Goal: Information Seeking & Learning: Learn about a topic

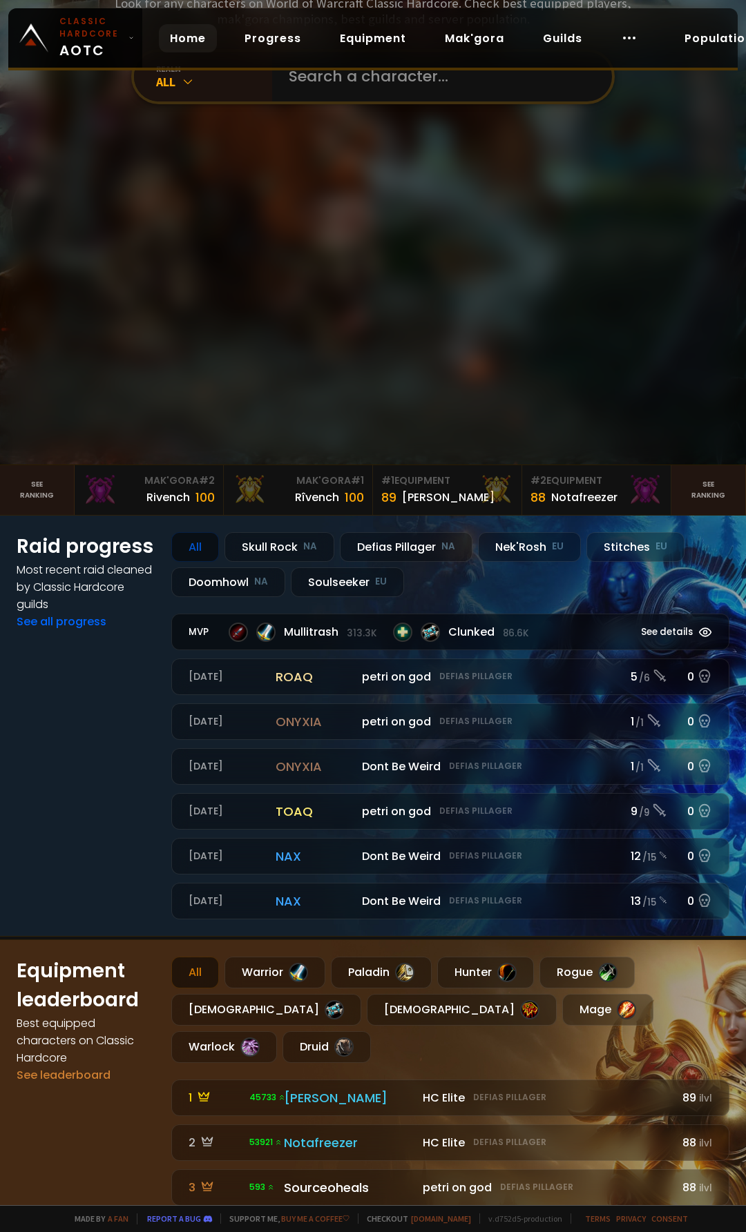
scroll to position [414, 0]
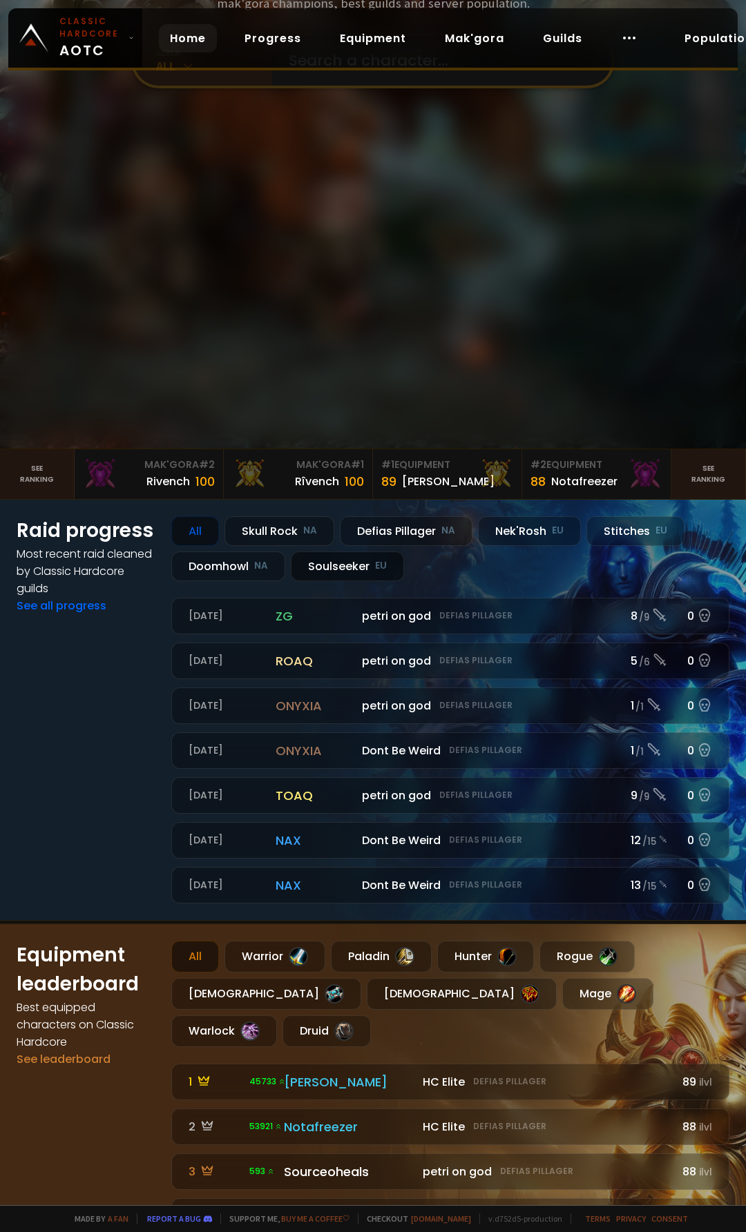
click at [331, 570] on div "Soulseeker EU" at bounding box center [347, 567] width 113 height 30
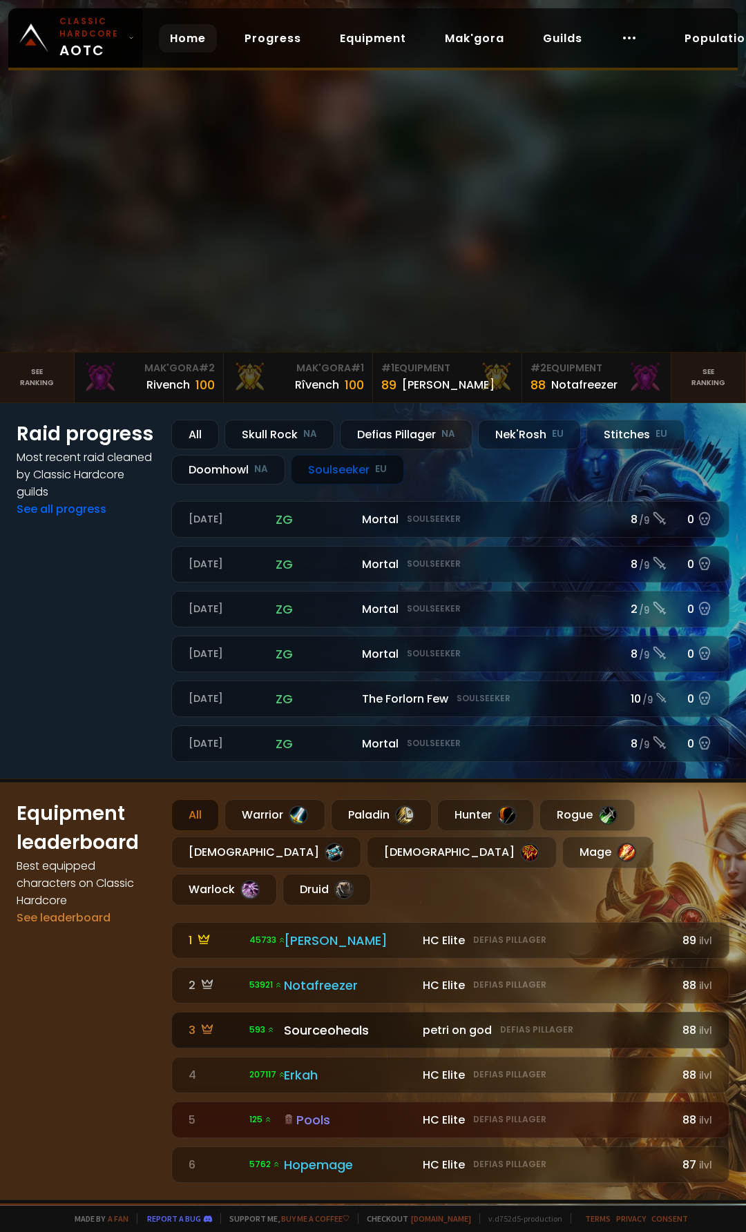
scroll to position [621, 0]
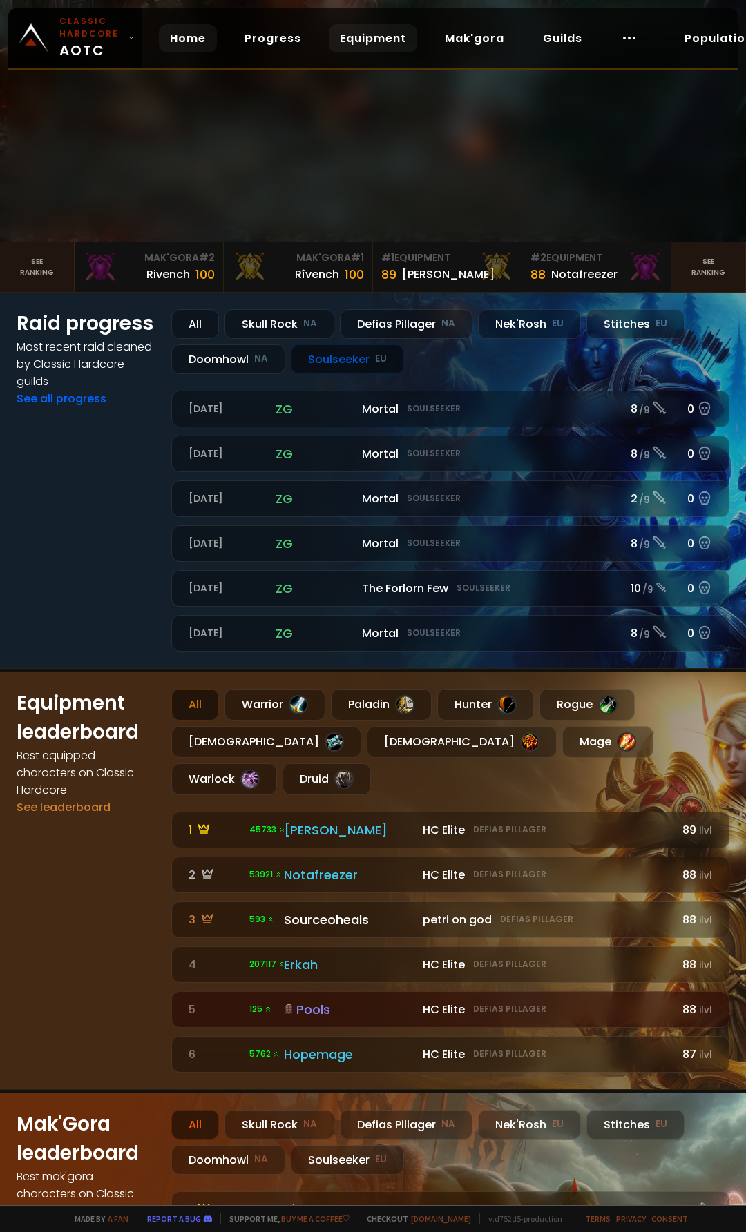
click at [360, 48] on link "Equipment" at bounding box center [373, 38] width 88 height 28
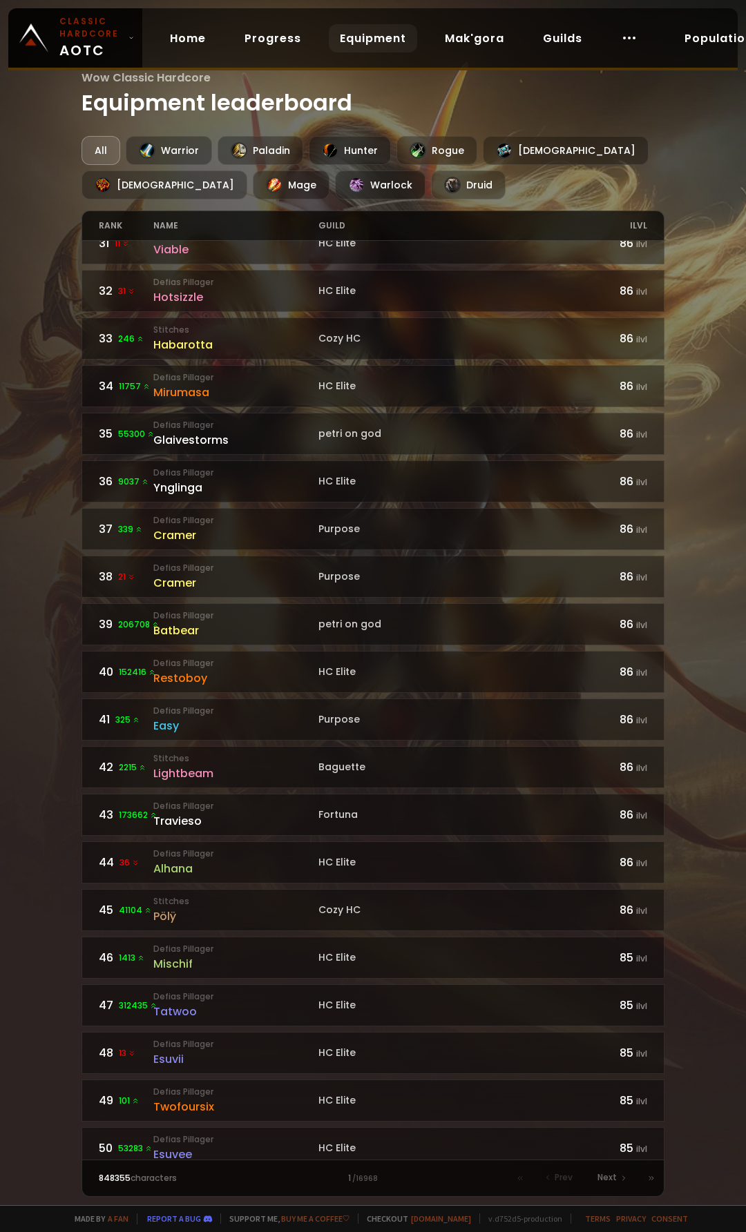
scroll to position [1469, 0]
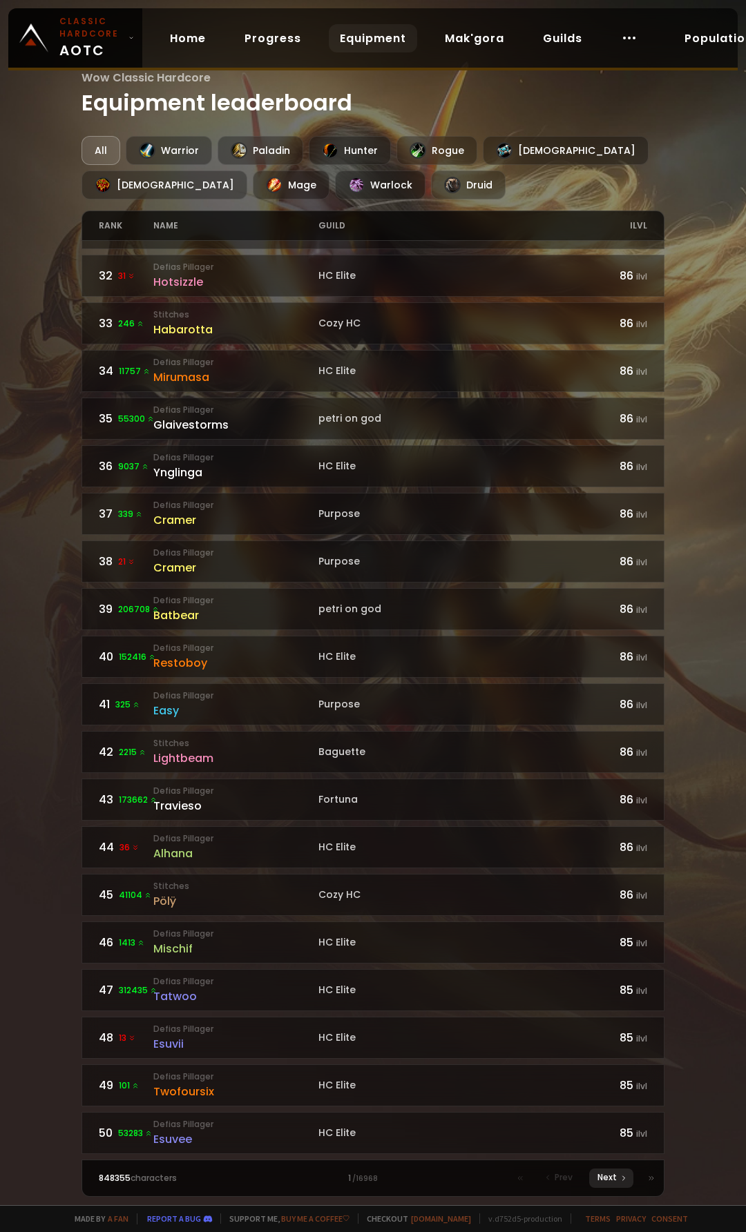
click at [608, 1177] on span "Next" at bounding box center [606, 1178] width 19 height 12
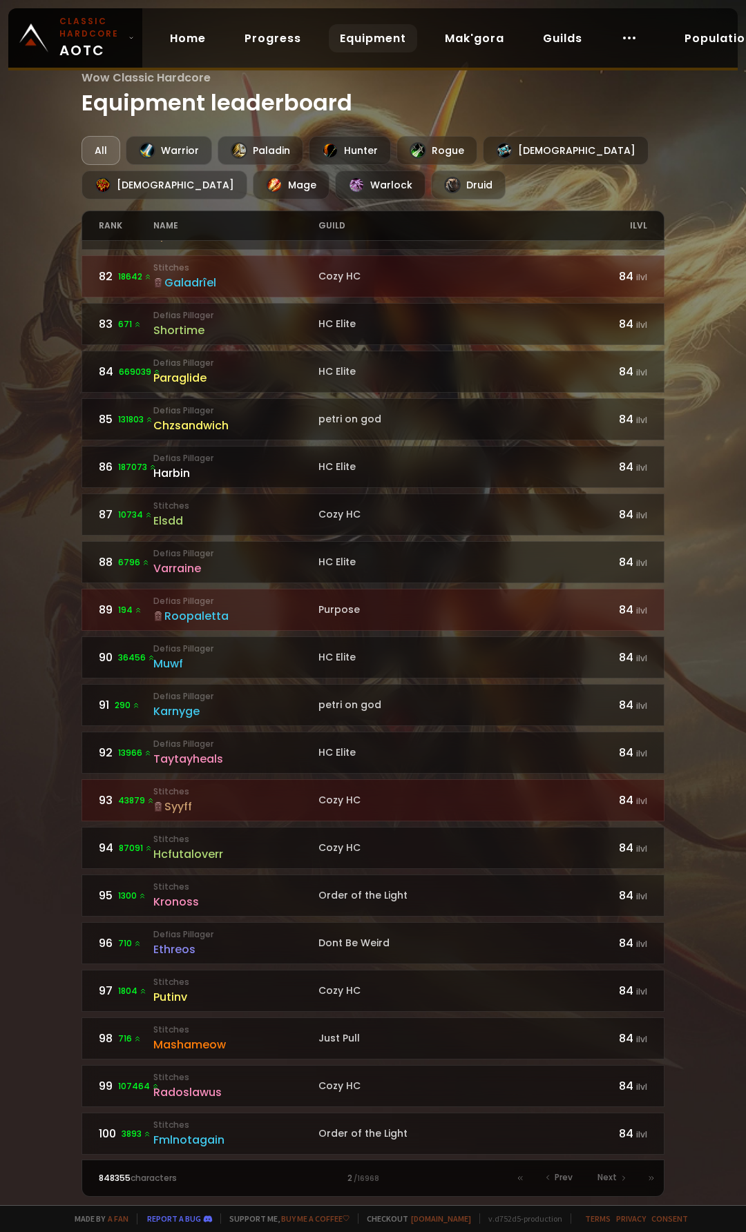
scroll to position [1469, 0]
click at [614, 1179] on span "Next" at bounding box center [606, 1178] width 19 height 12
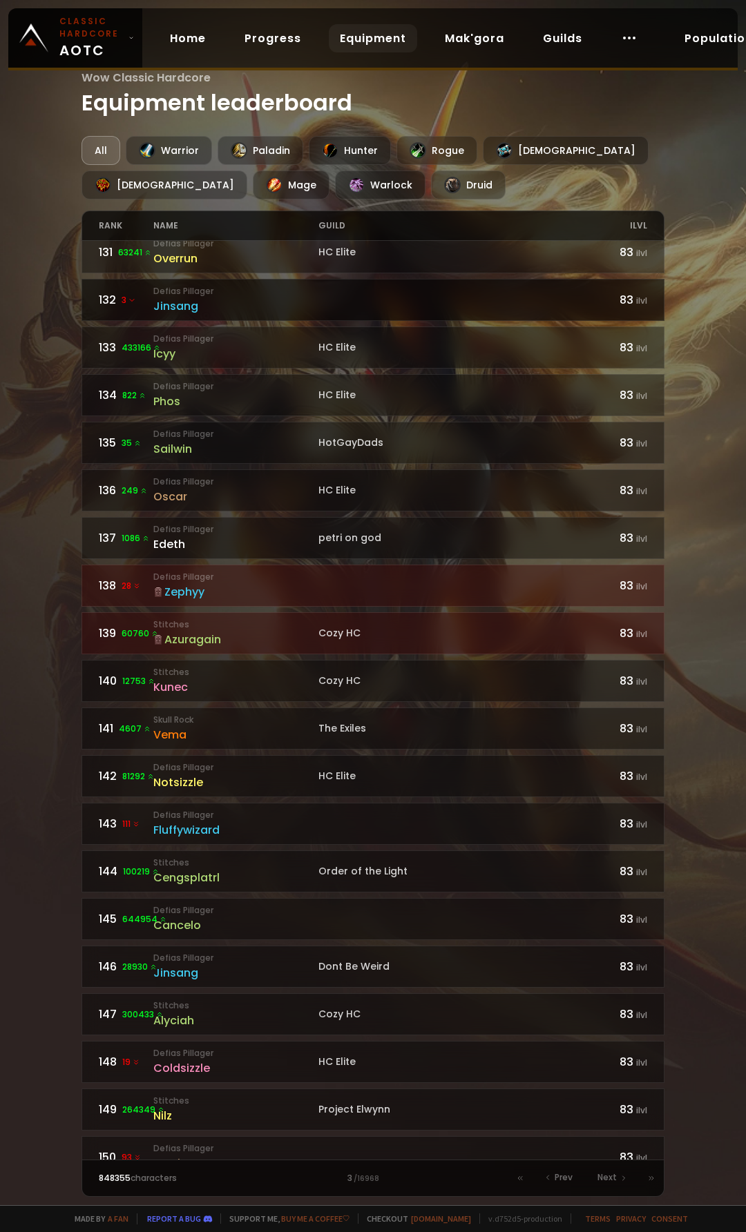
scroll to position [1469, 0]
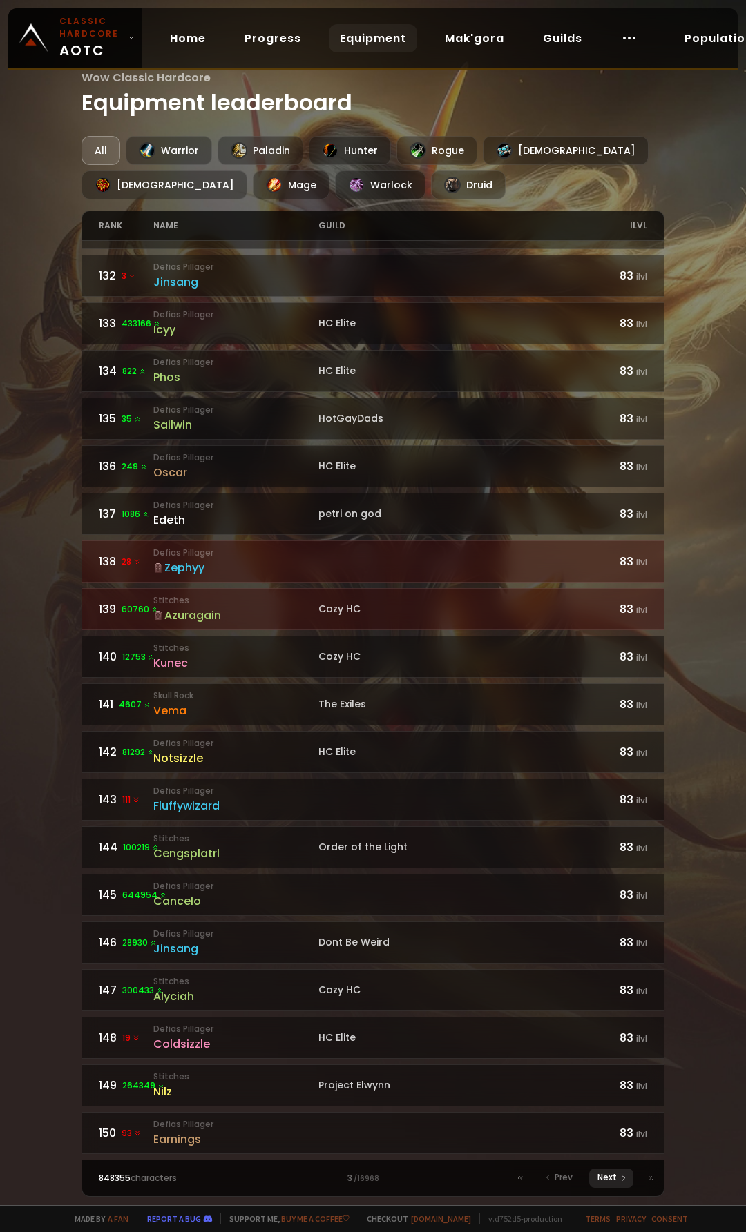
click at [610, 1183] on span "Next" at bounding box center [606, 1178] width 19 height 12
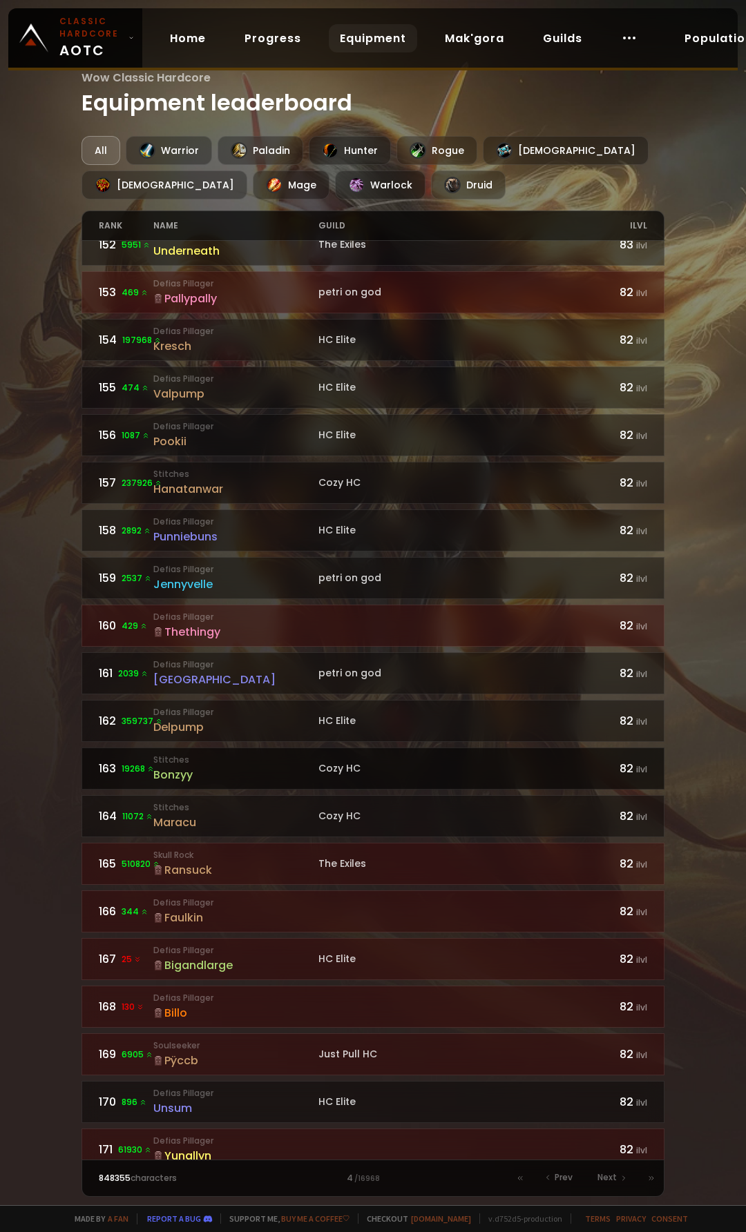
scroll to position [138, 0]
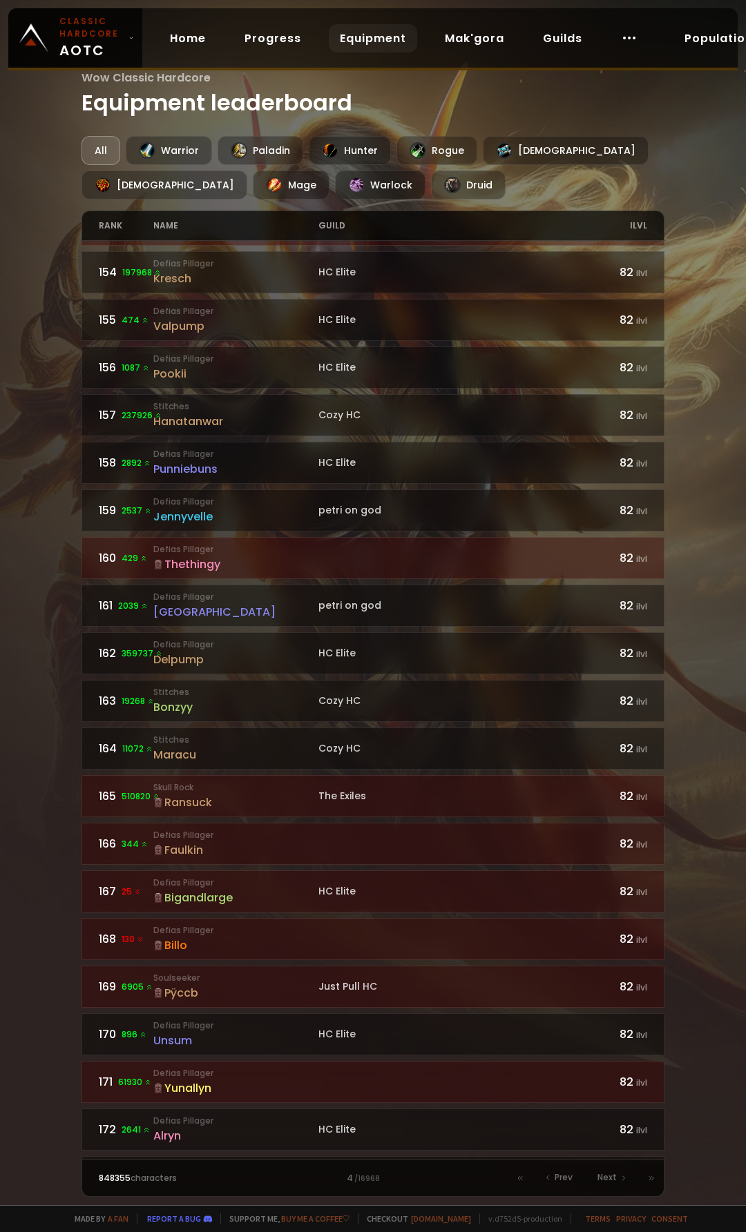
click at [190, 991] on div "Pÿccb" at bounding box center [235, 993] width 164 height 17
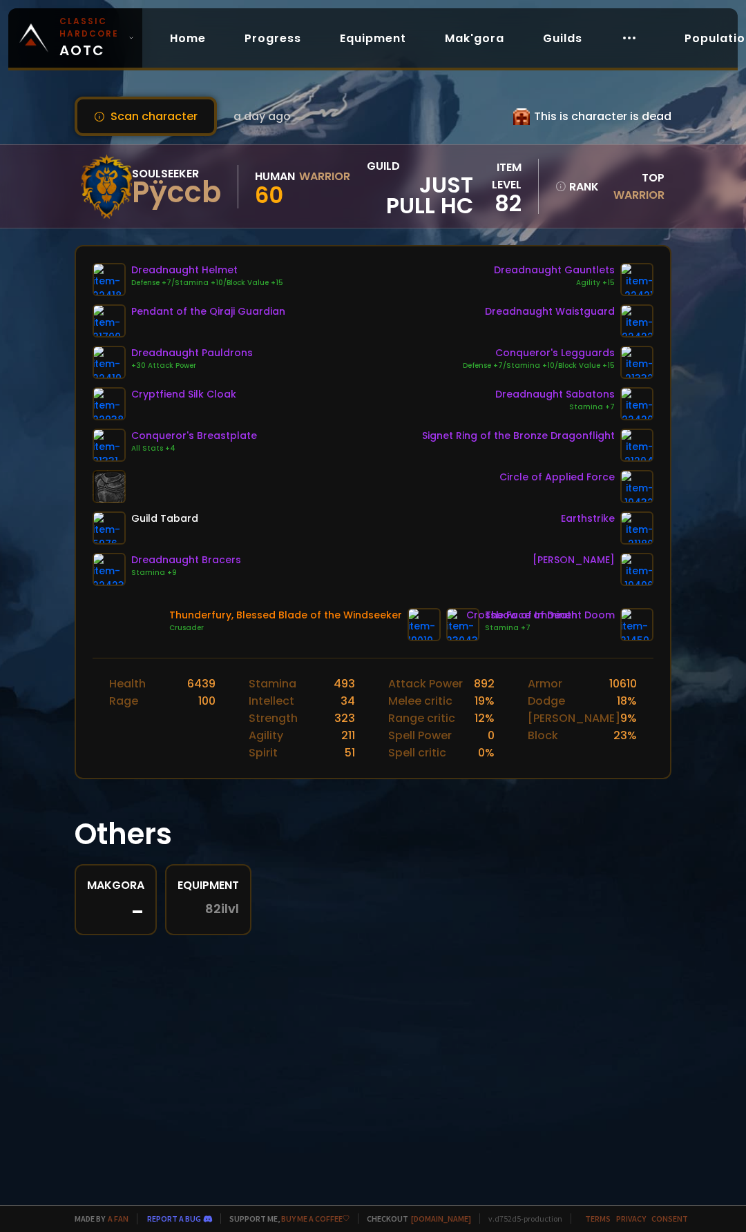
click at [718, 850] on div "Scan character a day ago This is character is dead Soulseeker Pÿccb Human Warri…" at bounding box center [373, 603] width 746 height 1206
click at [441, 195] on span "Just Pull HC" at bounding box center [420, 195] width 106 height 41
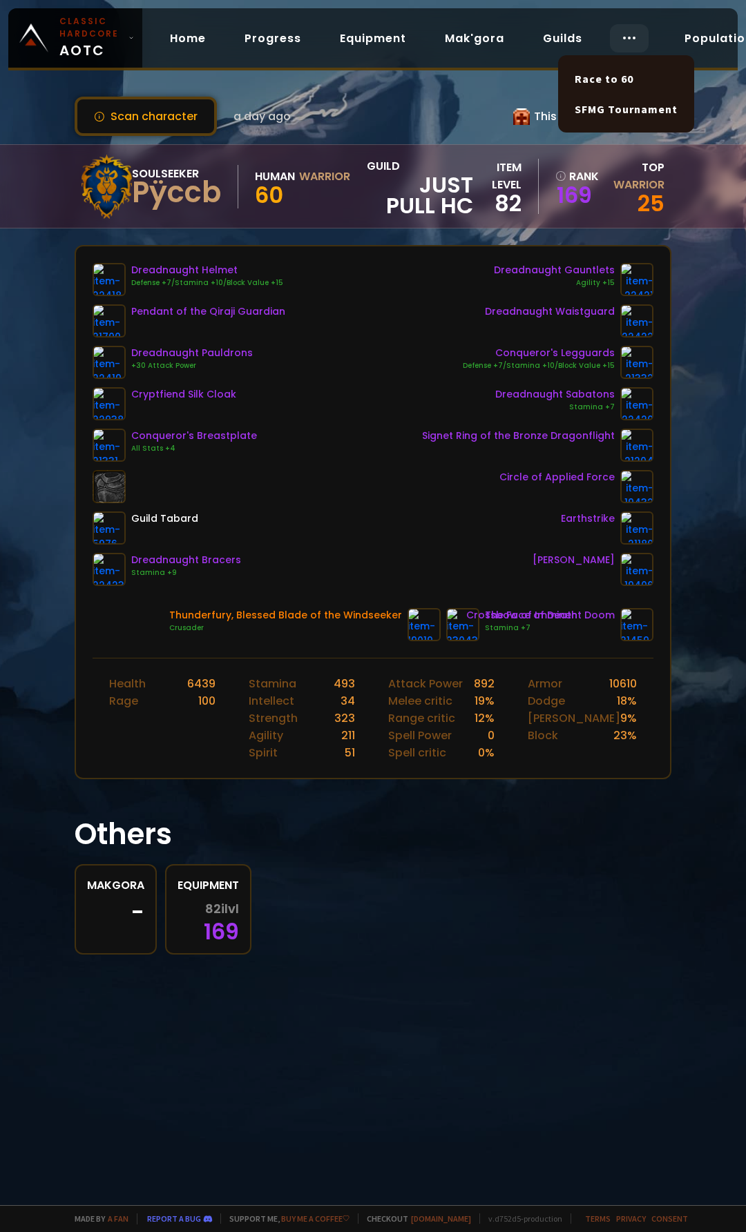
click at [626, 42] on icon at bounding box center [629, 38] width 17 height 17
click at [626, 81] on link "Race to 60" at bounding box center [625, 79] width 119 height 30
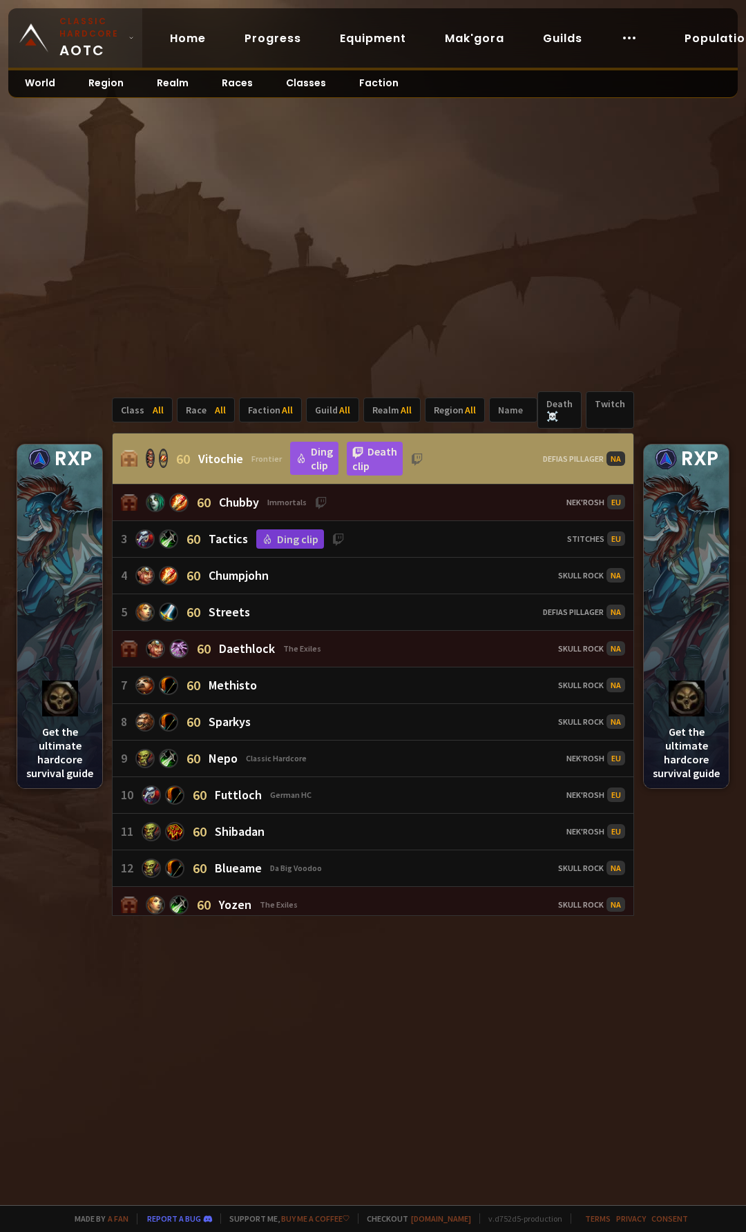
click at [124, 35] on link "Classic Hardcore AOTC" at bounding box center [75, 37] width 134 height 59
